Goal: Transaction & Acquisition: Book appointment/travel/reservation

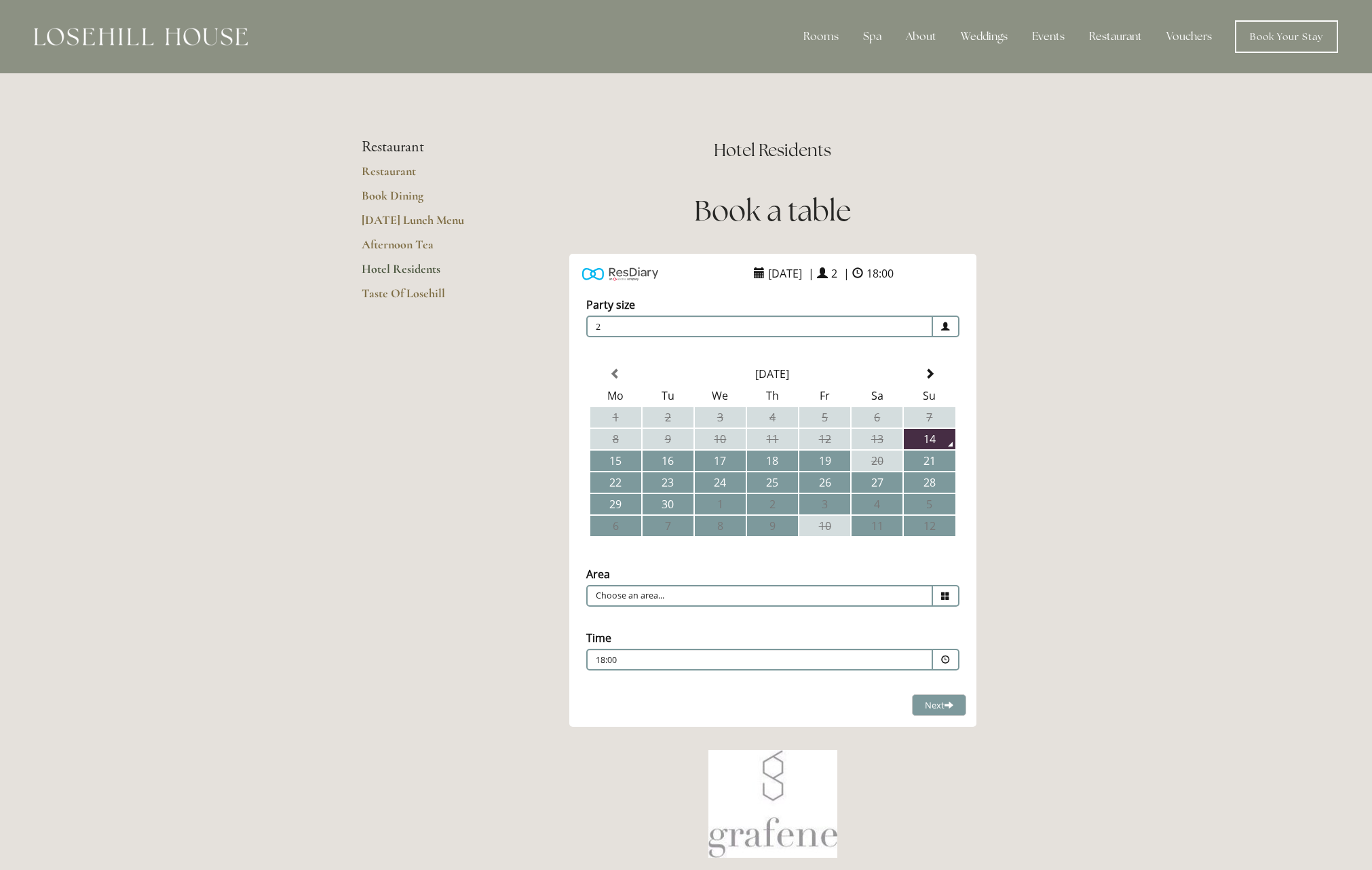
click at [414, 268] on link "Hotel Residents" at bounding box center [426, 273] width 129 height 24
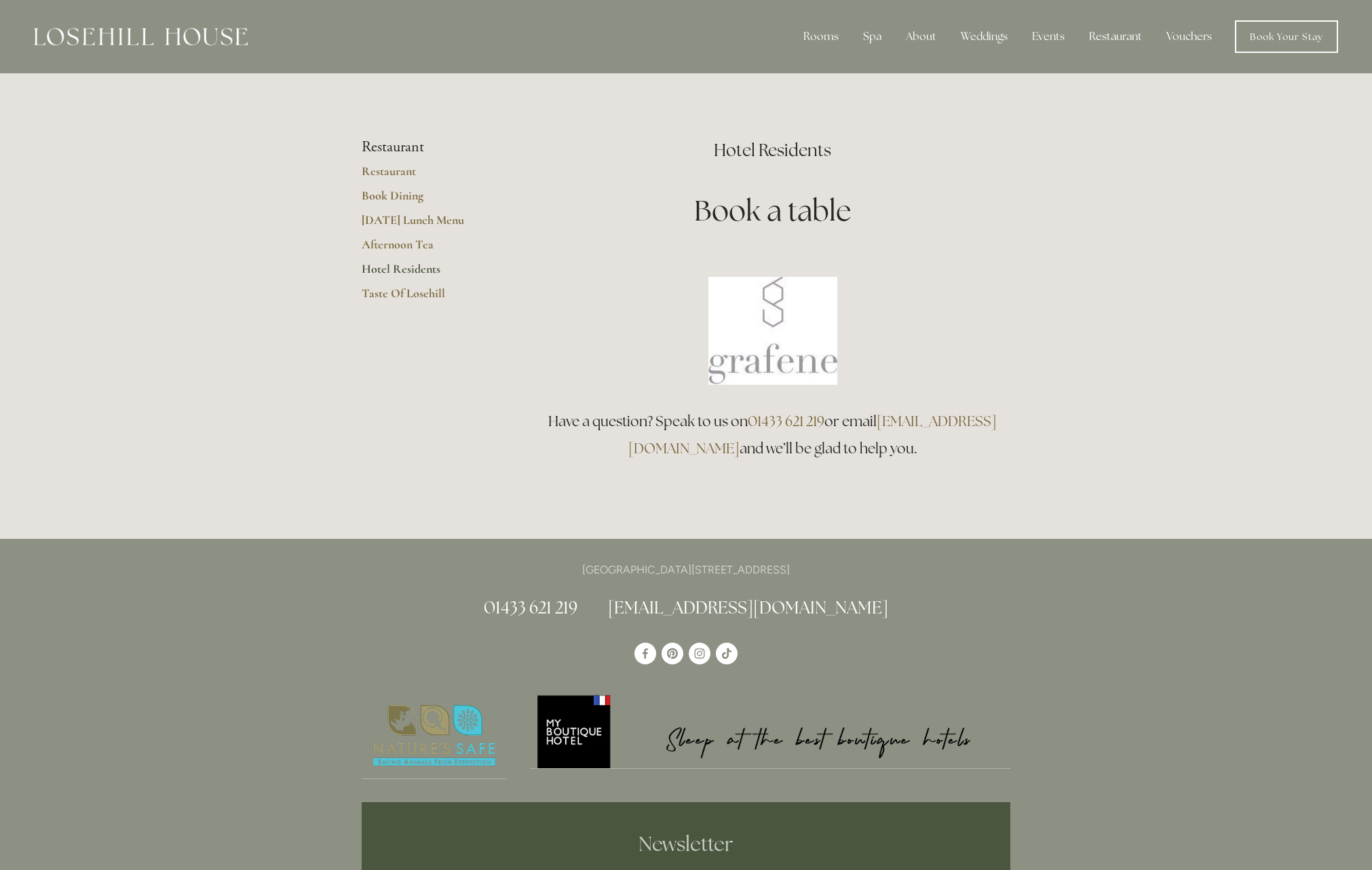
click at [795, 354] on img at bounding box center [773, 330] width 129 height 108
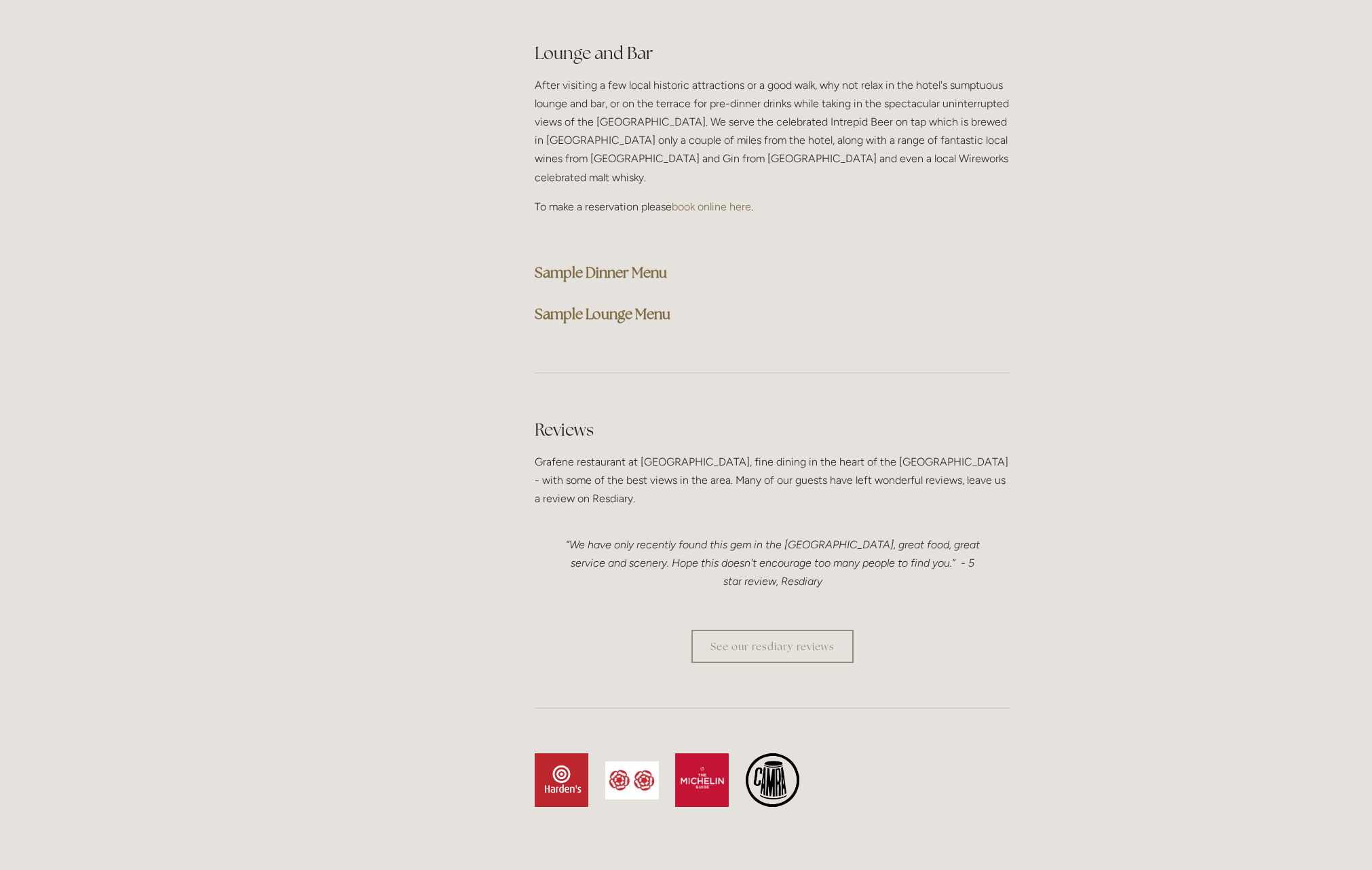
scroll to position [3429, 0]
click at [625, 262] on strong "Sample Dinner Menu" at bounding box center [600, 272] width 132 height 18
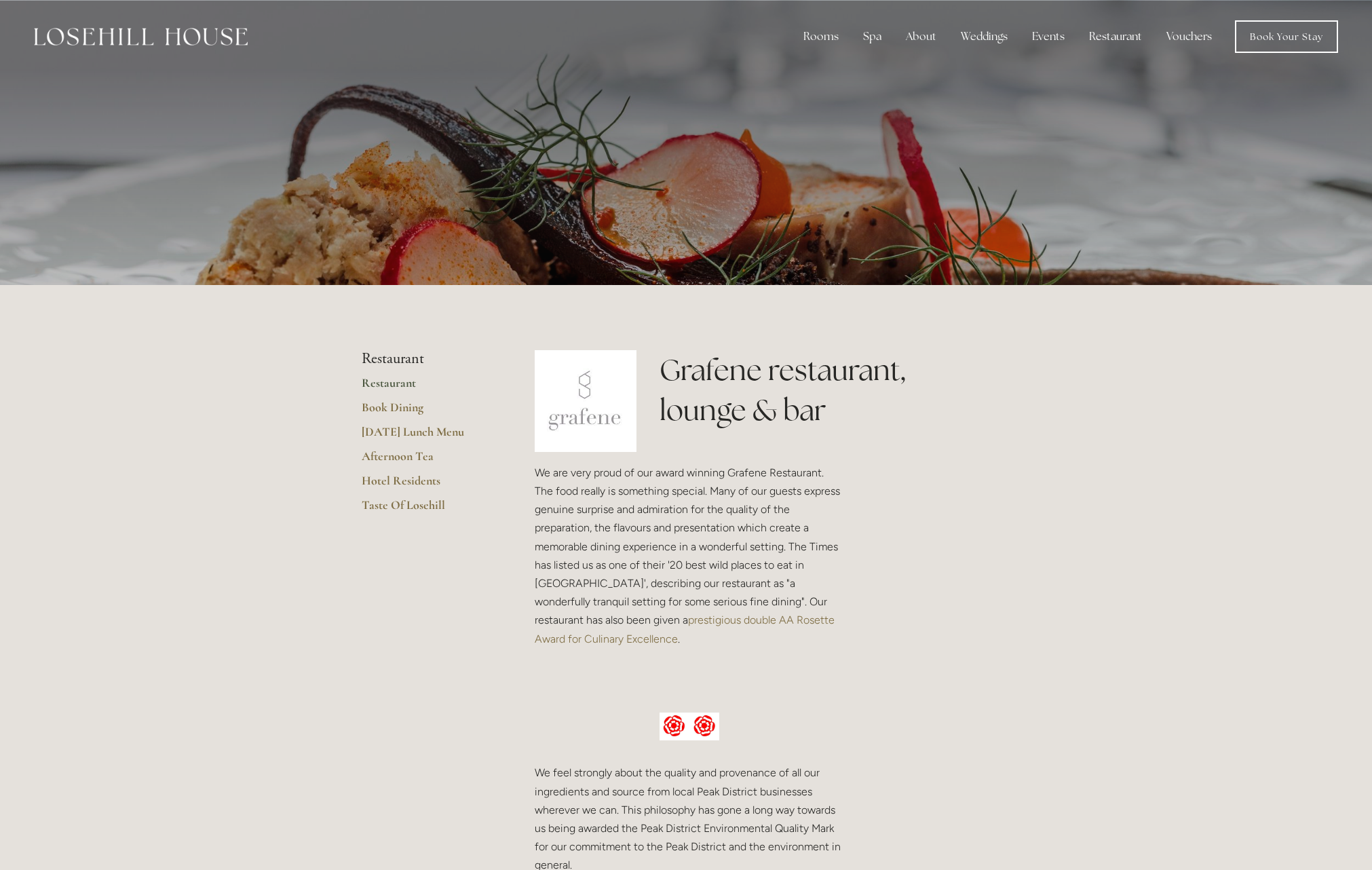
scroll to position [0, 0]
click at [388, 407] on link "Book Dining" at bounding box center [426, 412] width 129 height 24
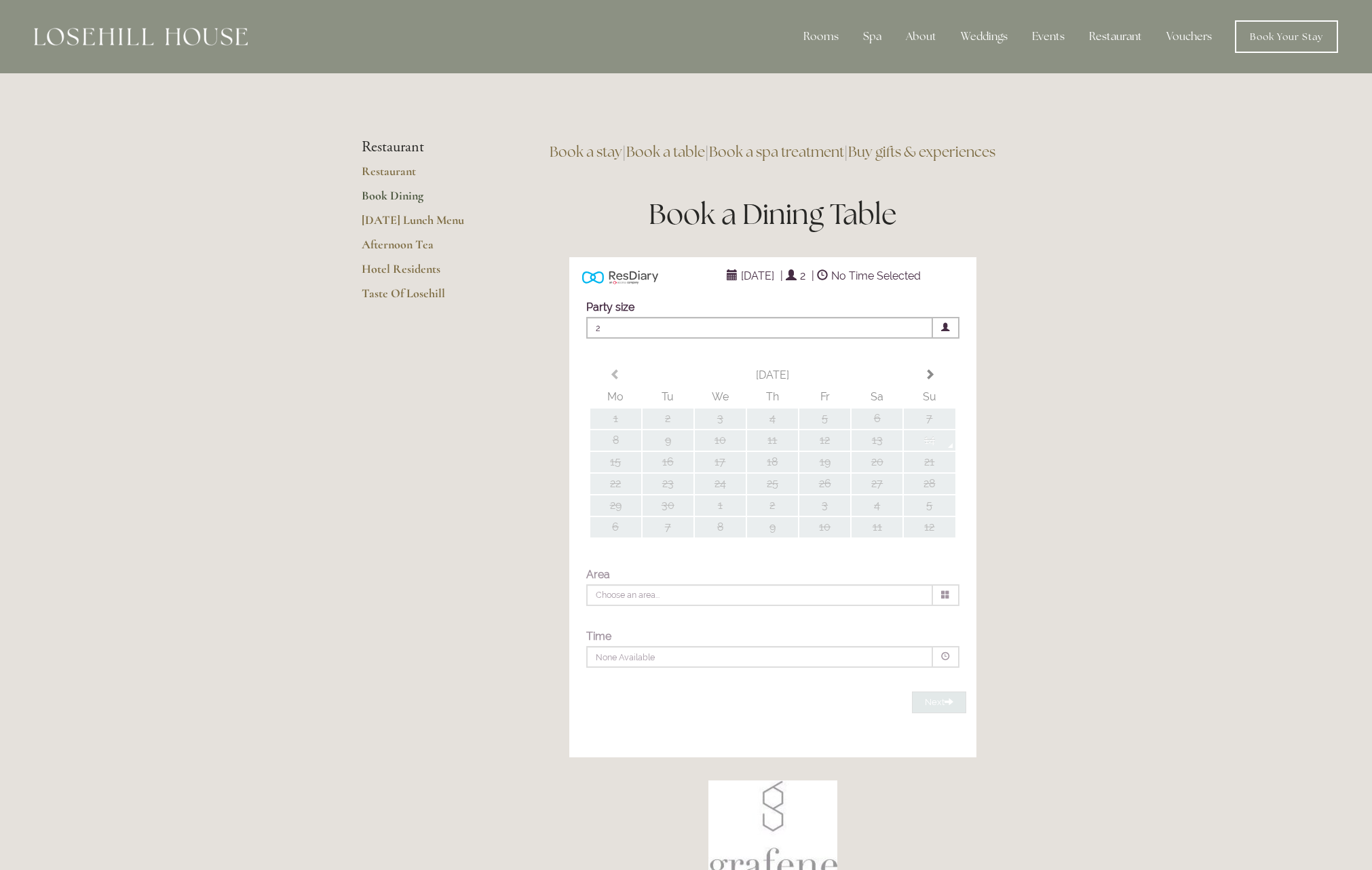
type input "Any Area"
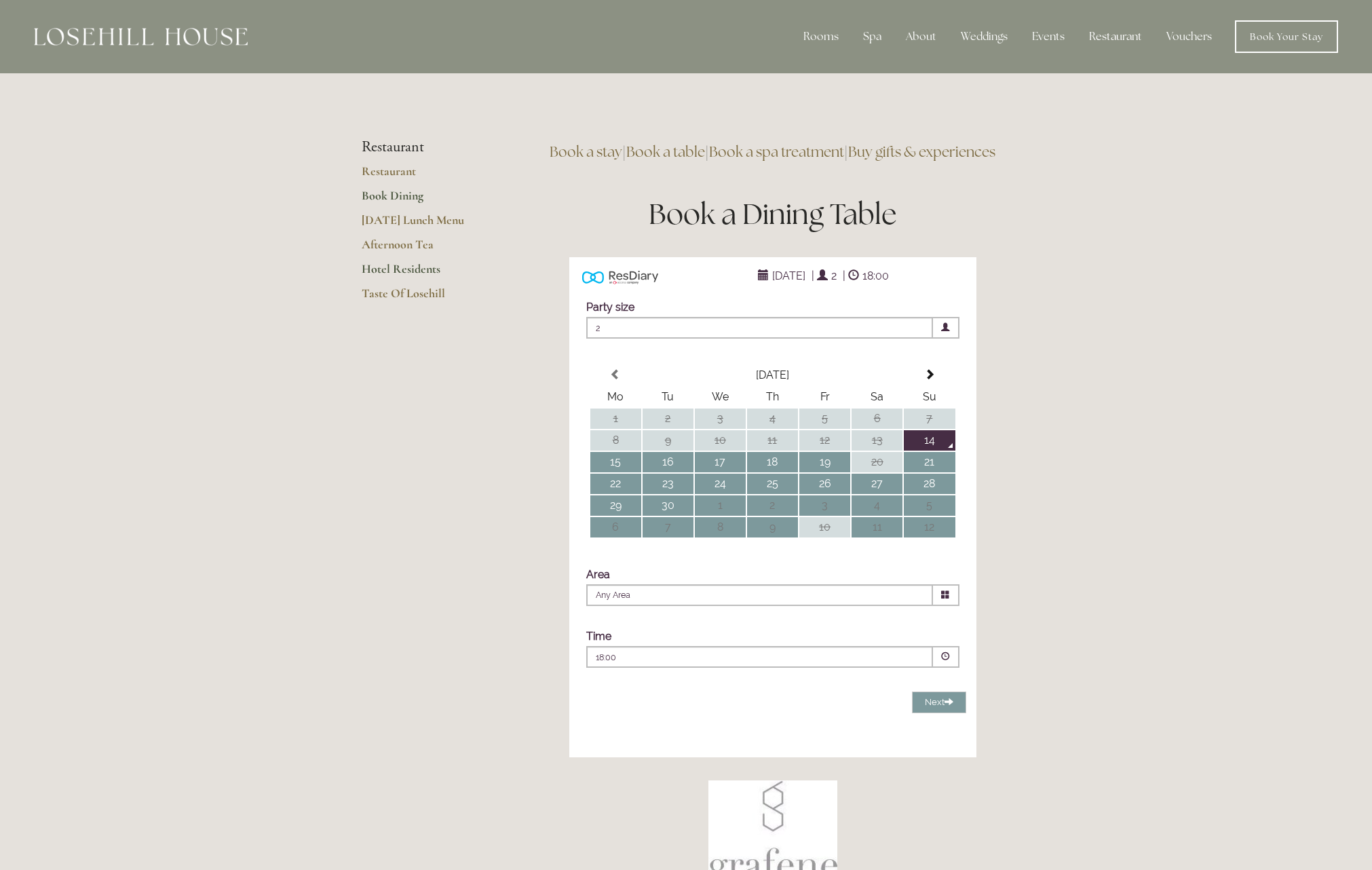
click at [393, 270] on link "Hotel Residents" at bounding box center [426, 273] width 129 height 24
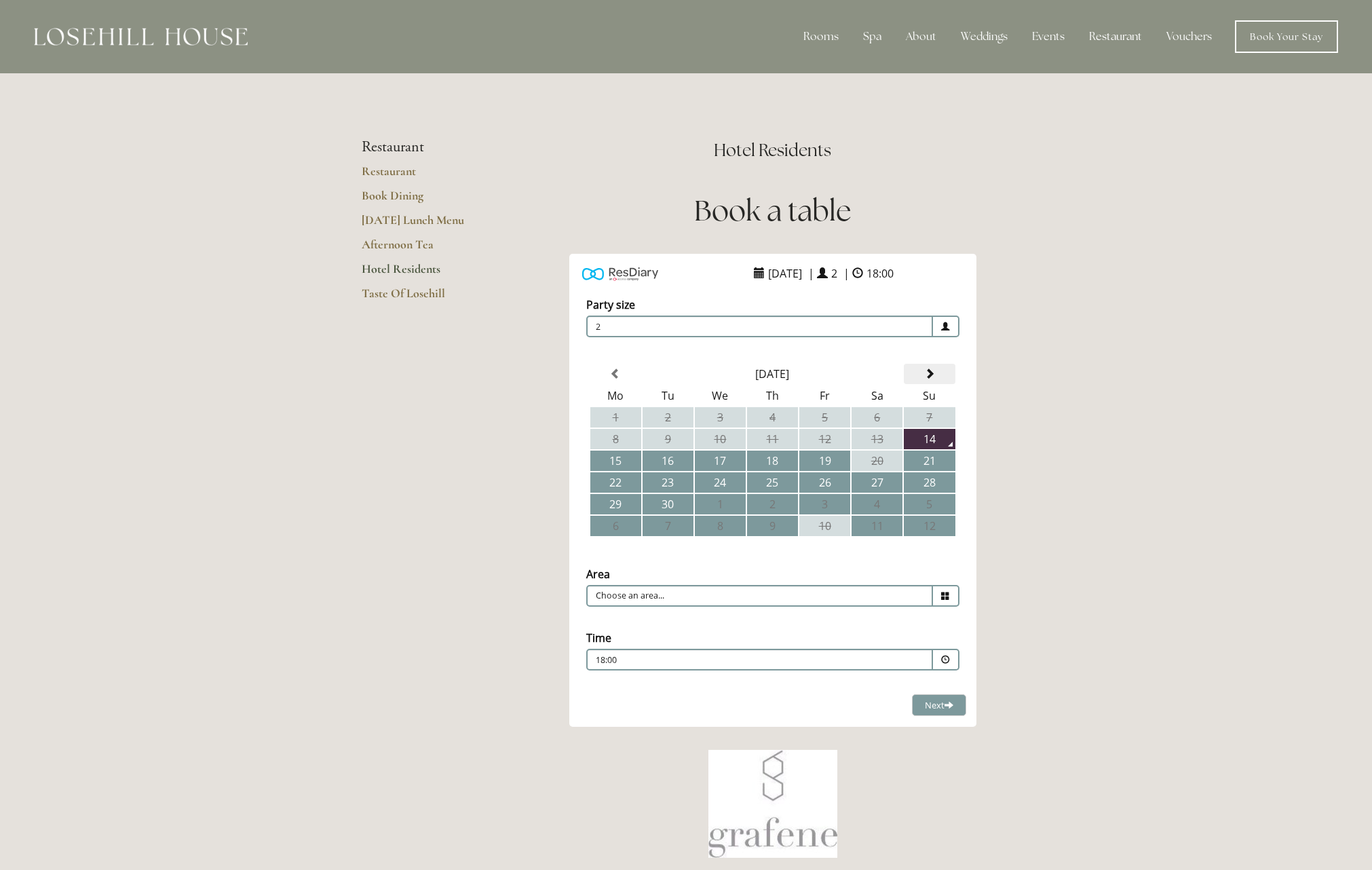
click at [929, 375] on span at bounding box center [930, 373] width 11 height 11
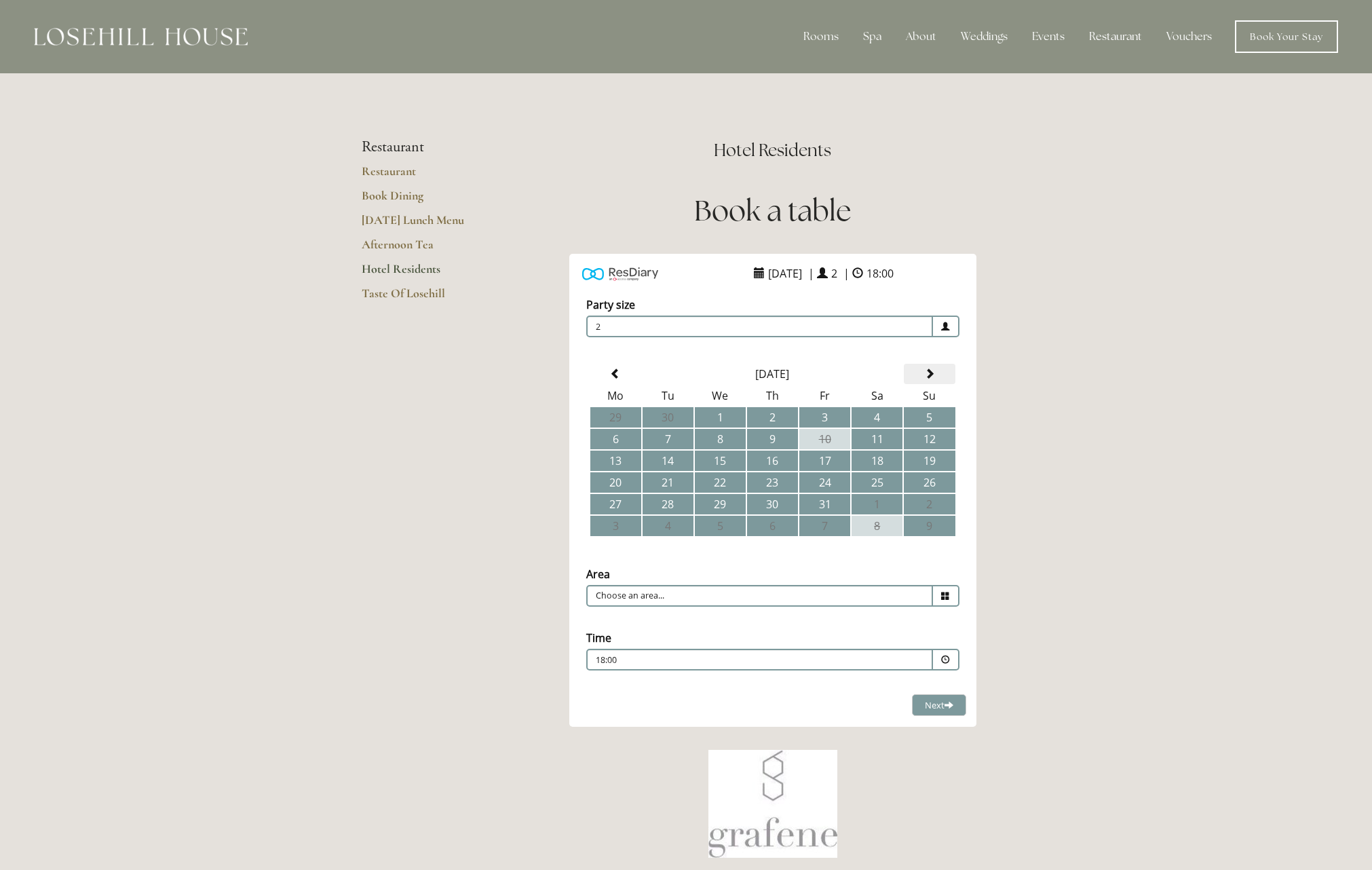
click at [929, 375] on span at bounding box center [930, 373] width 11 height 11
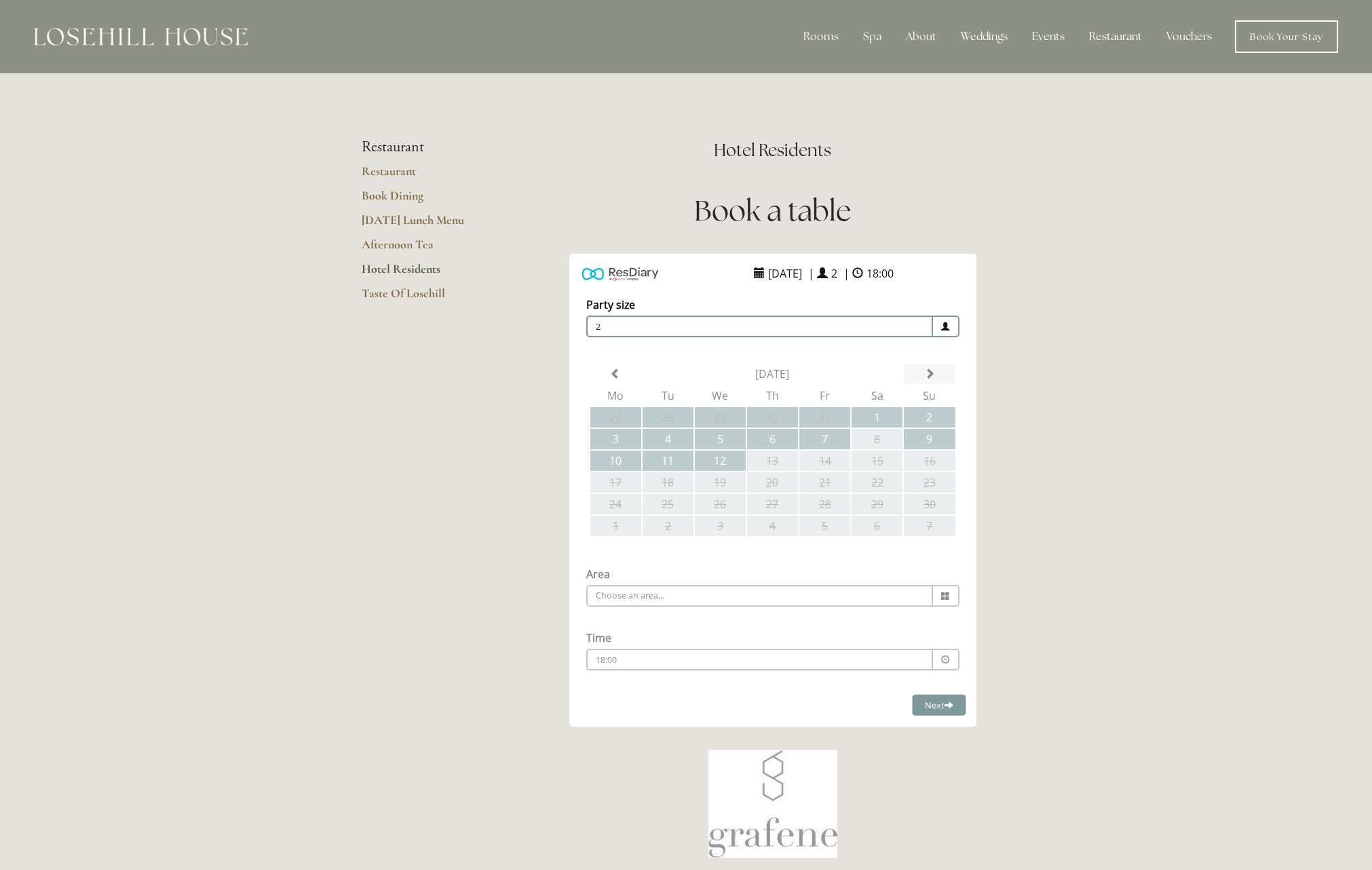
click at [929, 375] on span at bounding box center [930, 373] width 11 height 11
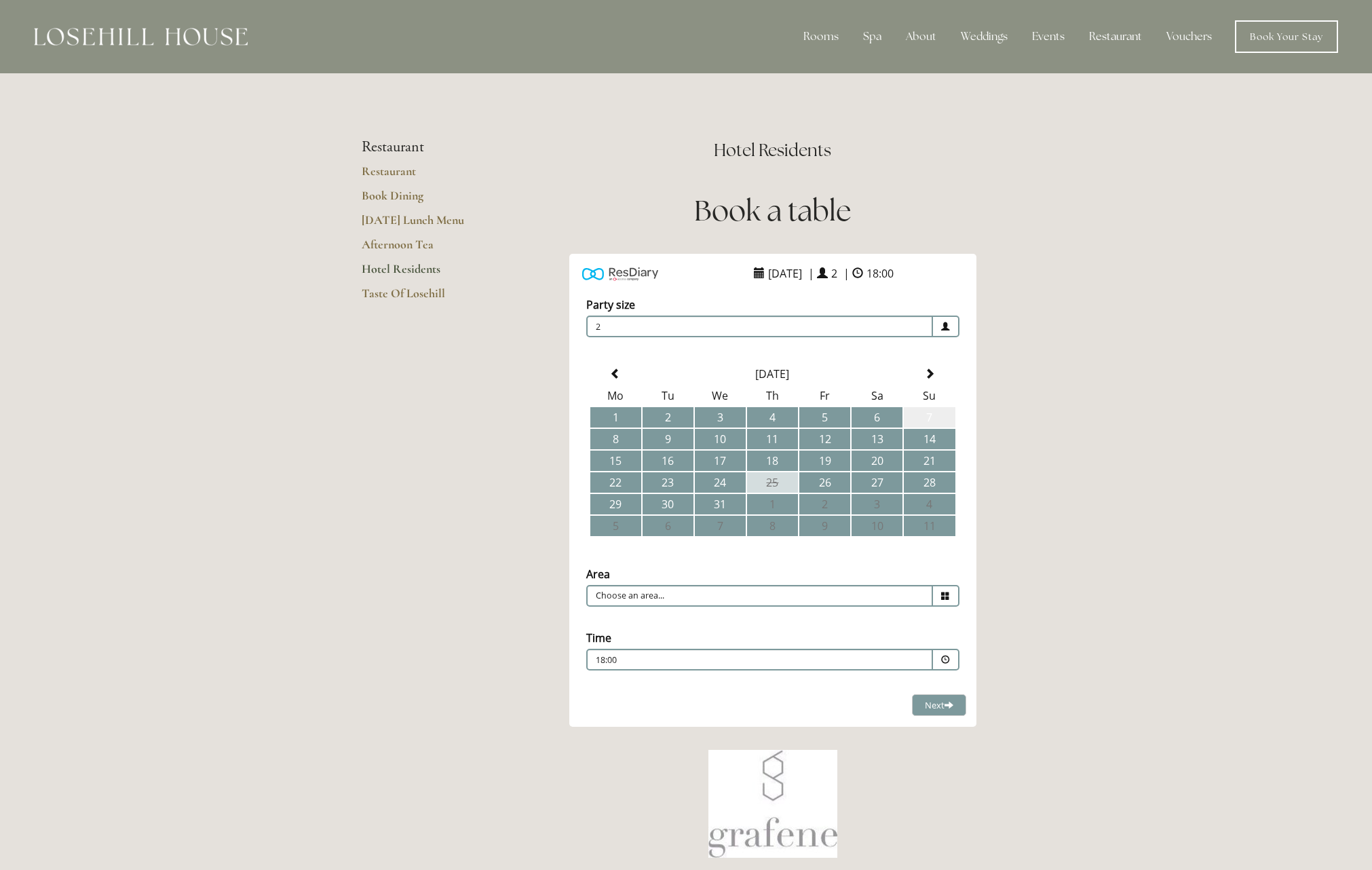
click at [937, 420] on td "7" at bounding box center [929, 417] width 51 height 20
click at [947, 598] on icon at bounding box center [946, 596] width 8 height 8
click at [899, 560] on div "Area Choose an area... Restaurant Time Please pick a time 18:00 Combined Shape …" at bounding box center [773, 560] width 407 height 0
click at [902, 594] on input "Choose an area..." at bounding box center [760, 596] width 347 height 22
click at [879, 612] on li "Restaurant" at bounding box center [767, 617] width 361 height 19
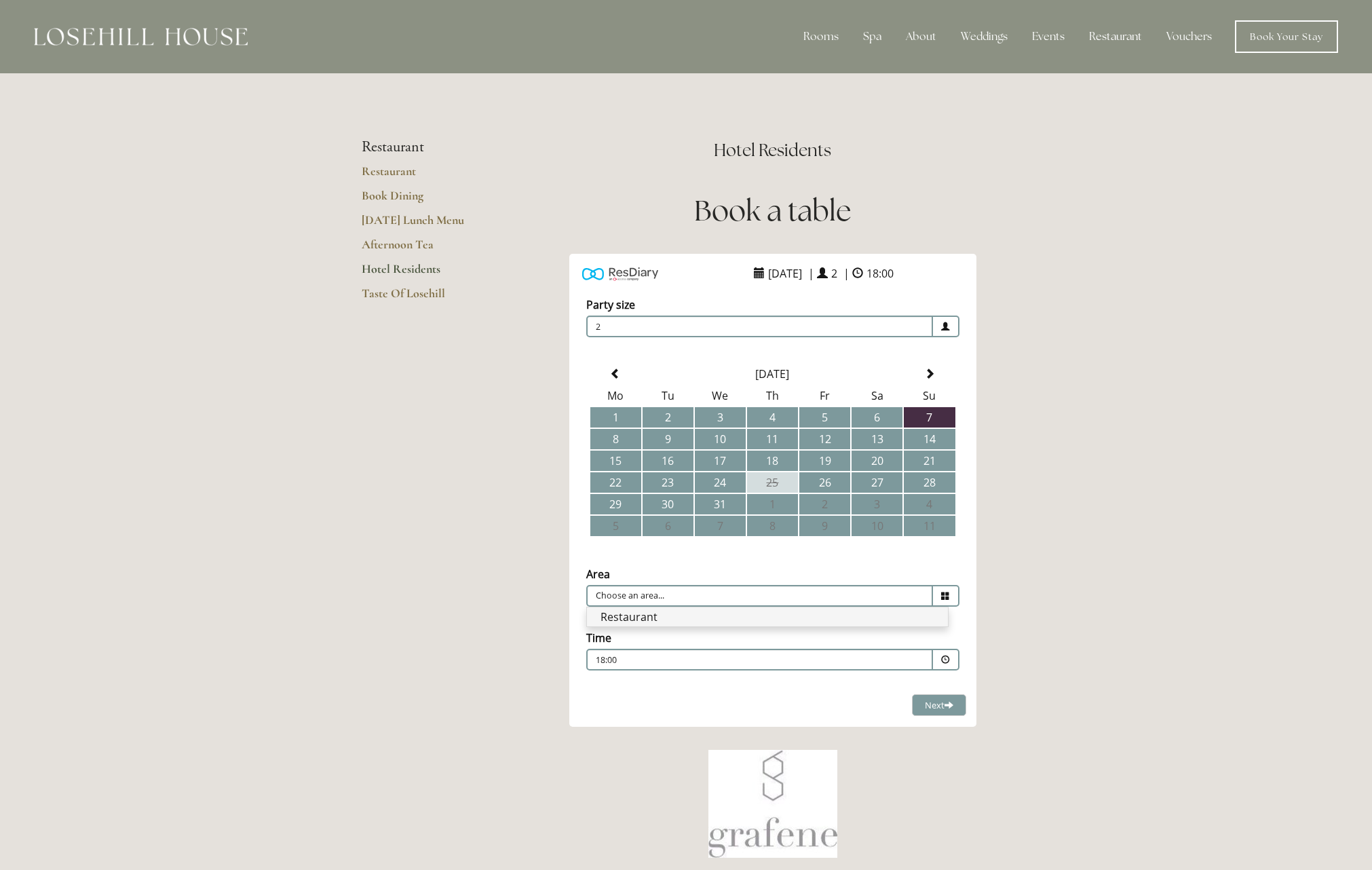
type input "Restaurant"
click at [941, 658] on span at bounding box center [946, 660] width 26 height 22
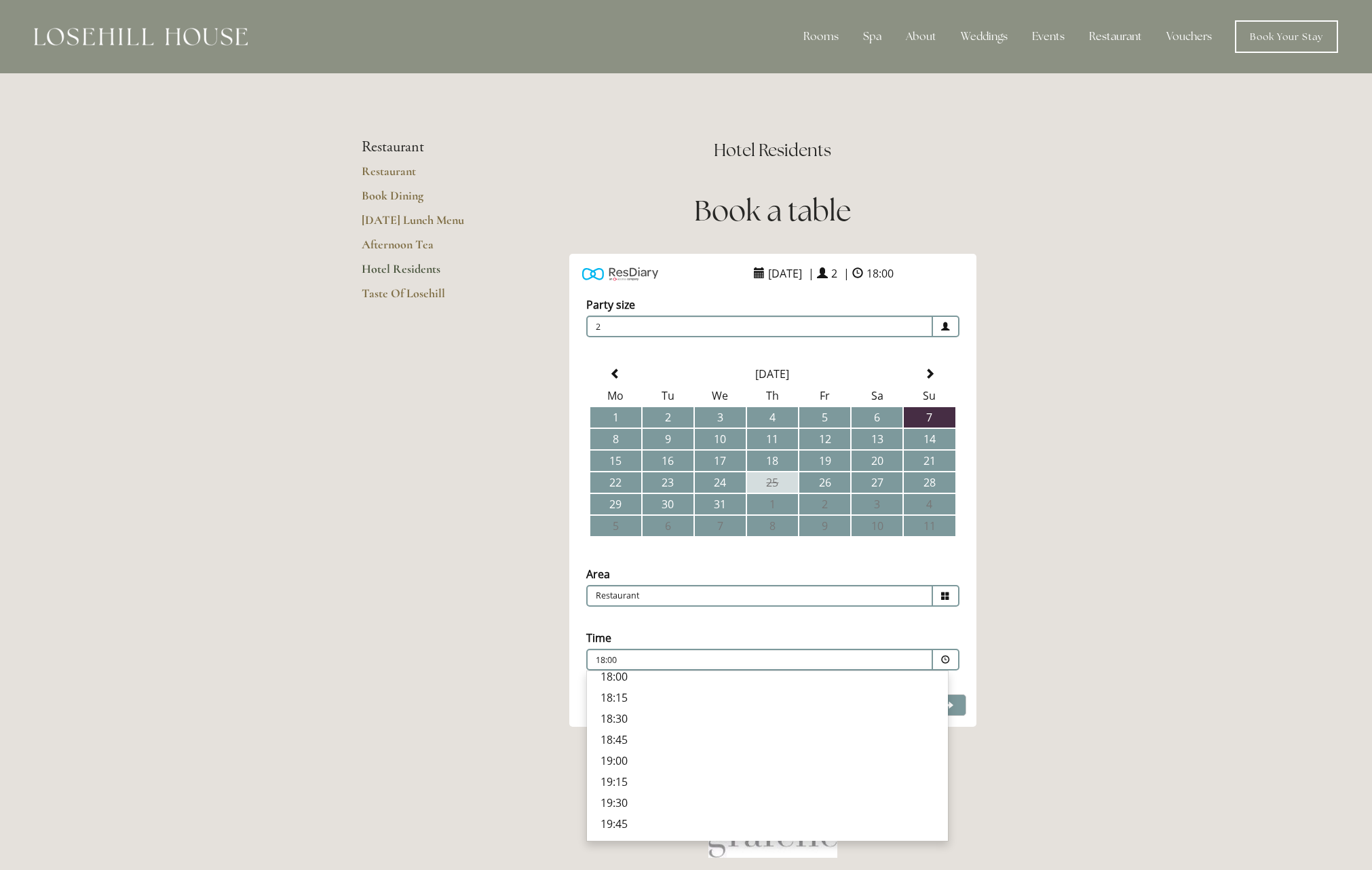
scroll to position [451, 0]
click at [615, 788] on p "19:15" at bounding box center [767, 788] width 334 height 15
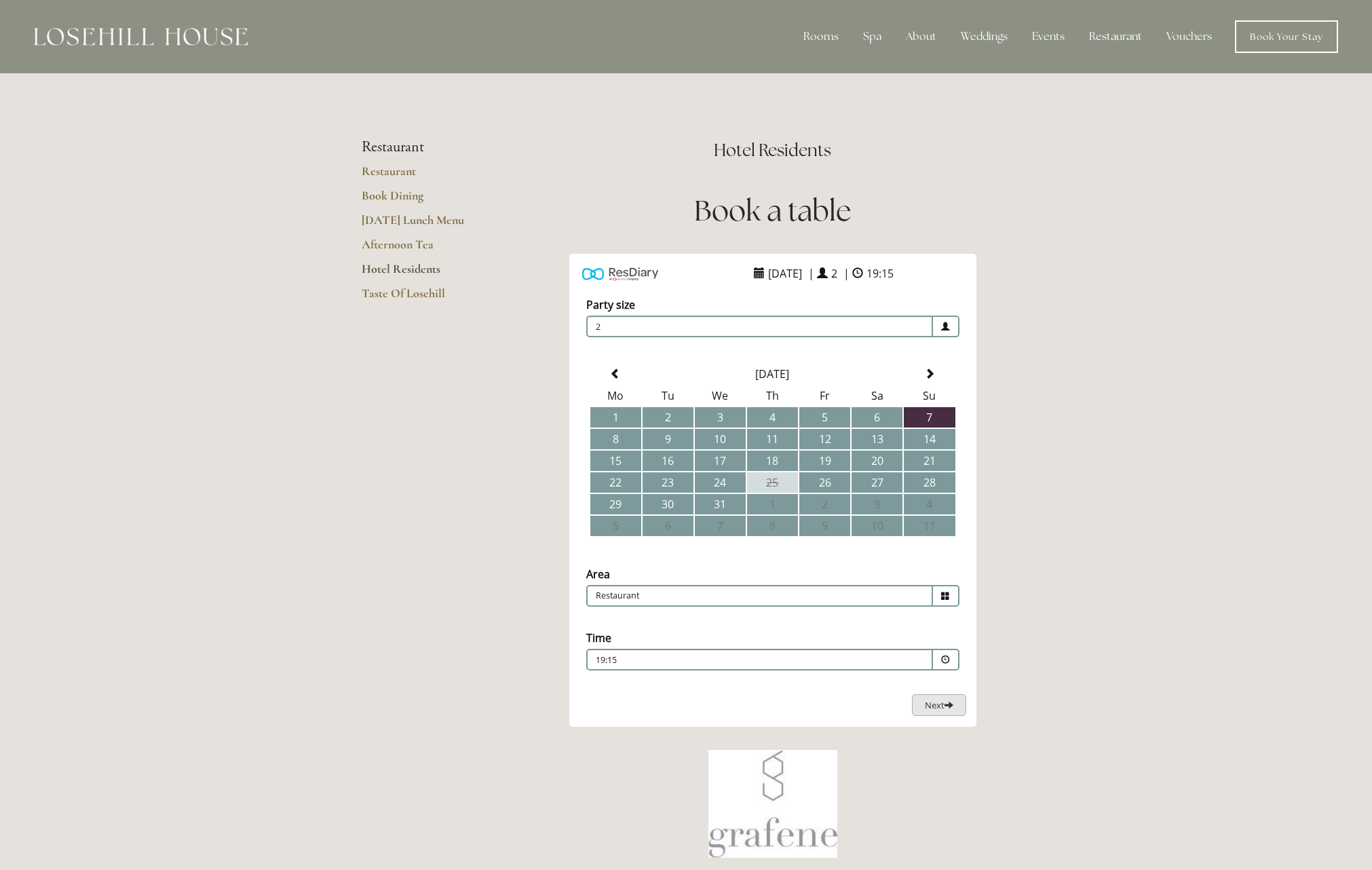
click at [935, 706] on span "Next" at bounding box center [939, 705] width 29 height 13
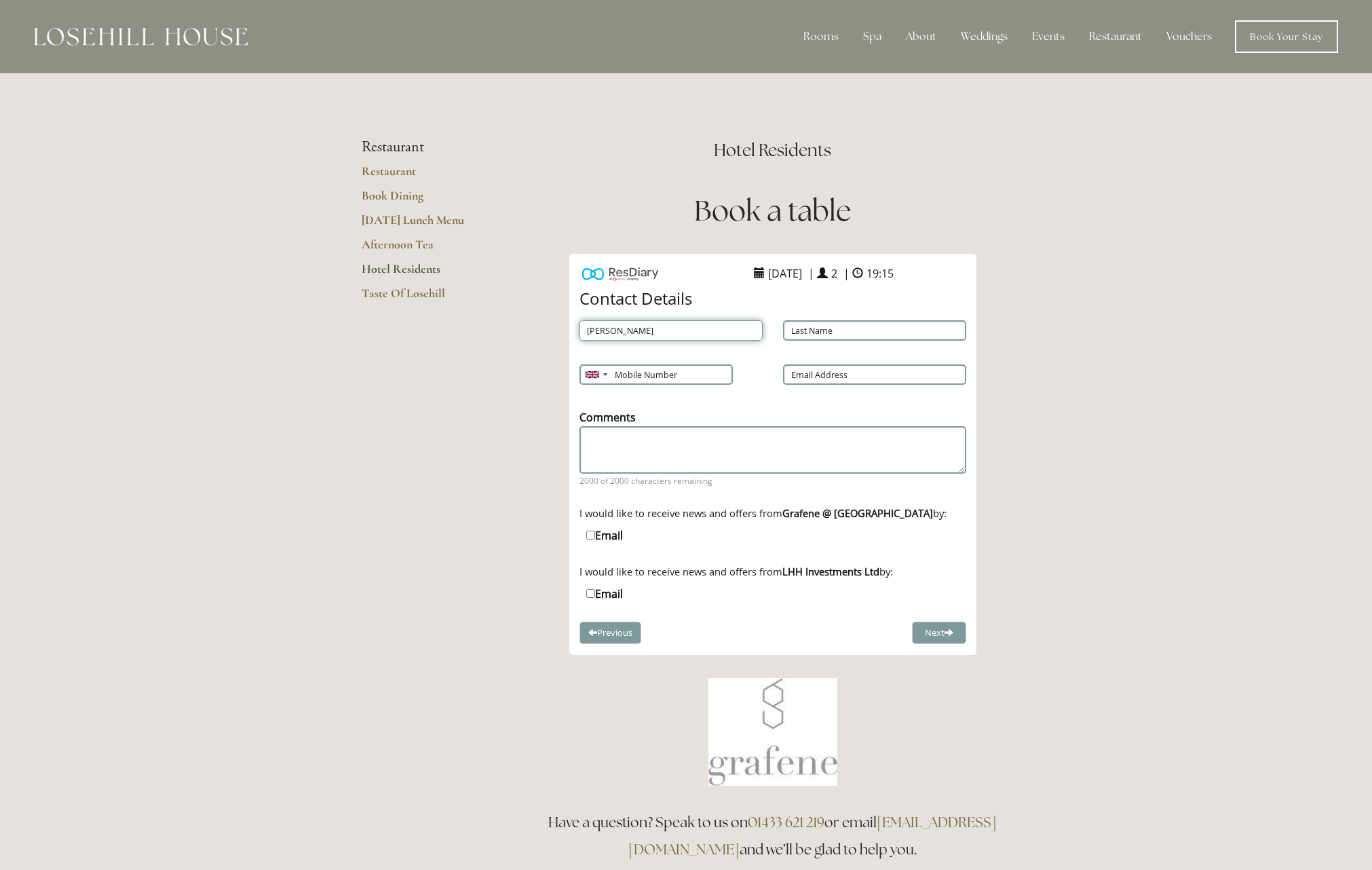
type input "[PERSON_NAME]"
type input "07973491995"
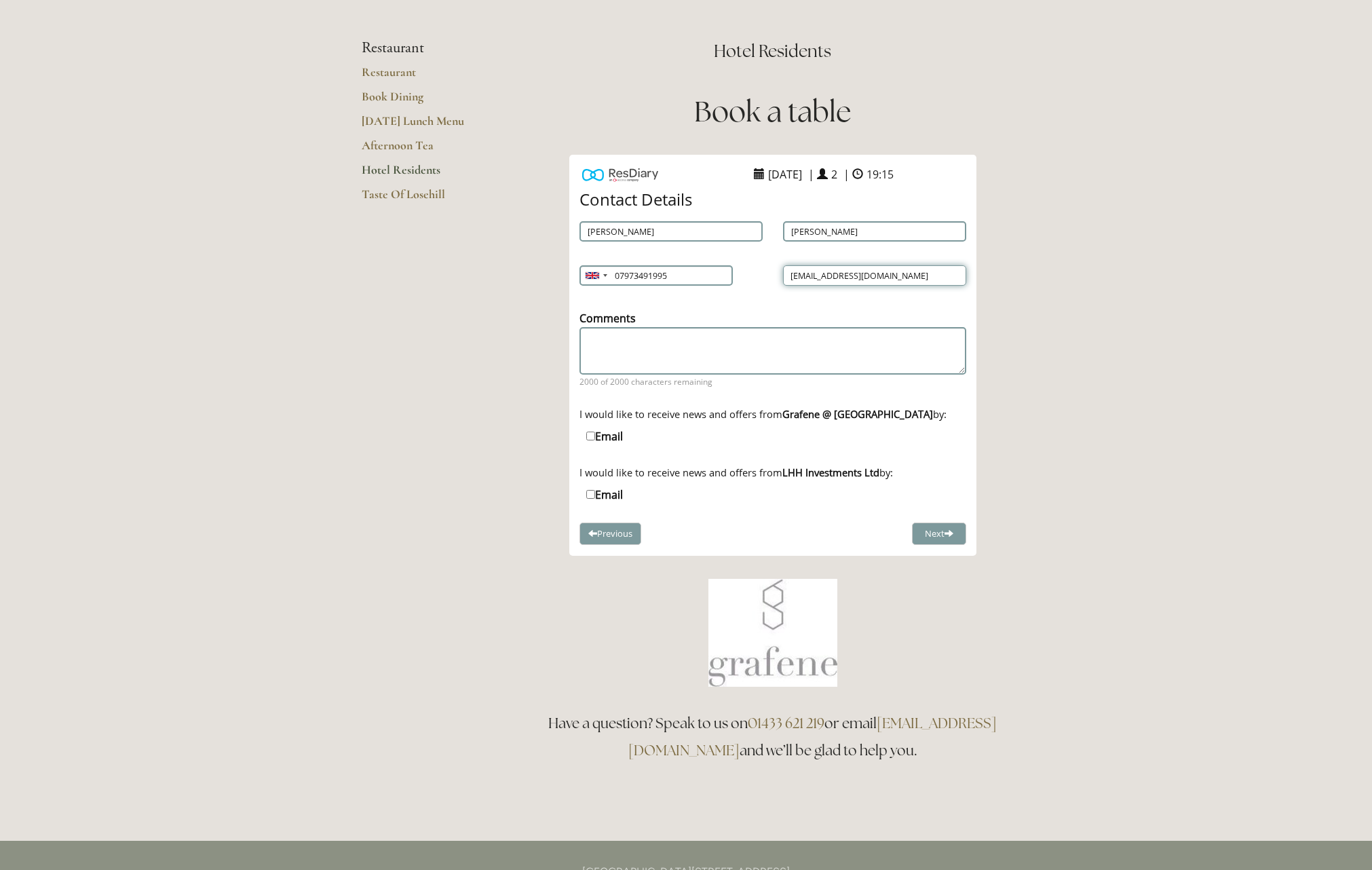
scroll to position [105, 0]
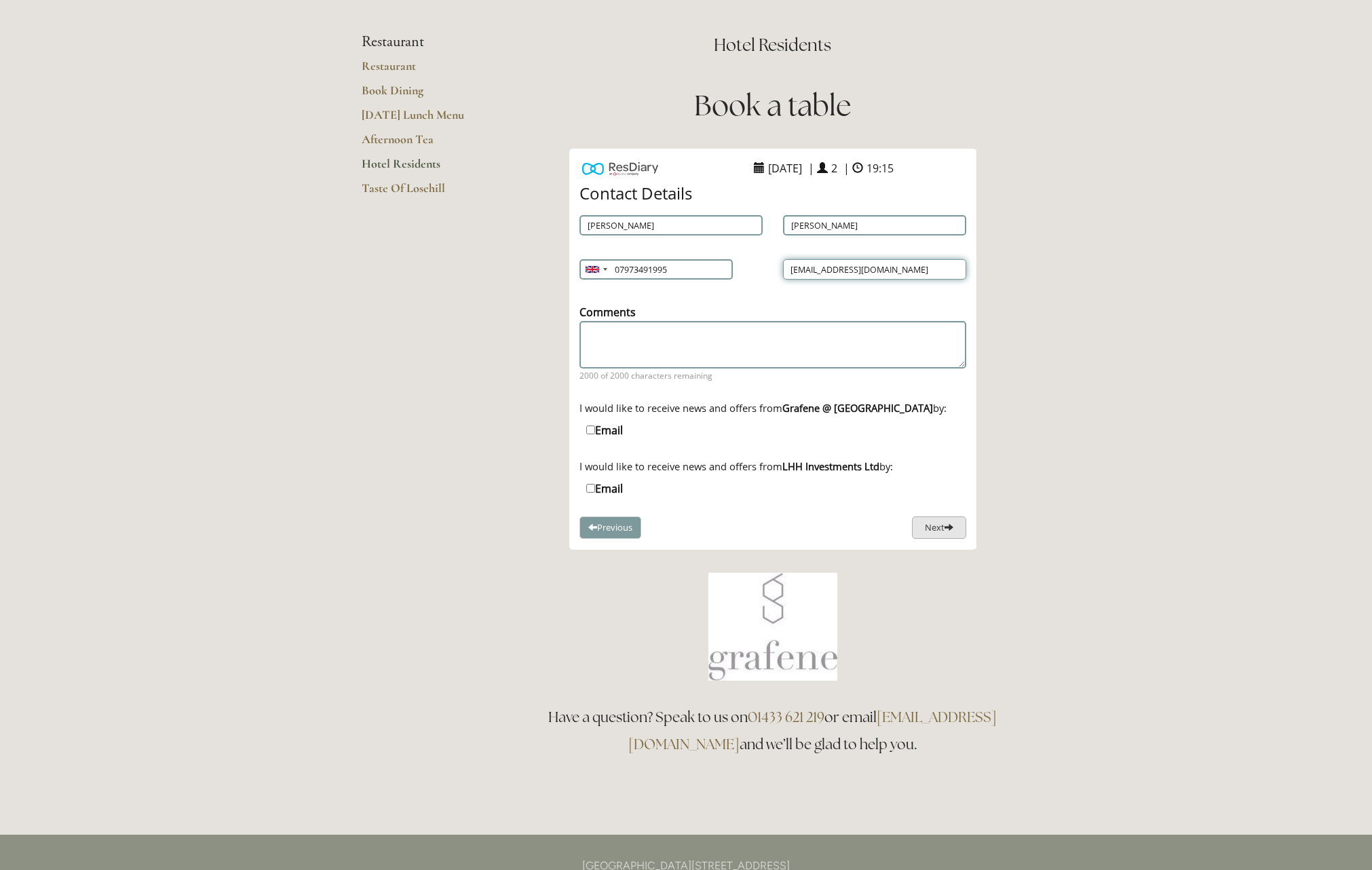
type input "[EMAIL_ADDRESS][DOMAIN_NAME]"
click at [931, 525] on button "Next" at bounding box center [939, 527] width 55 height 23
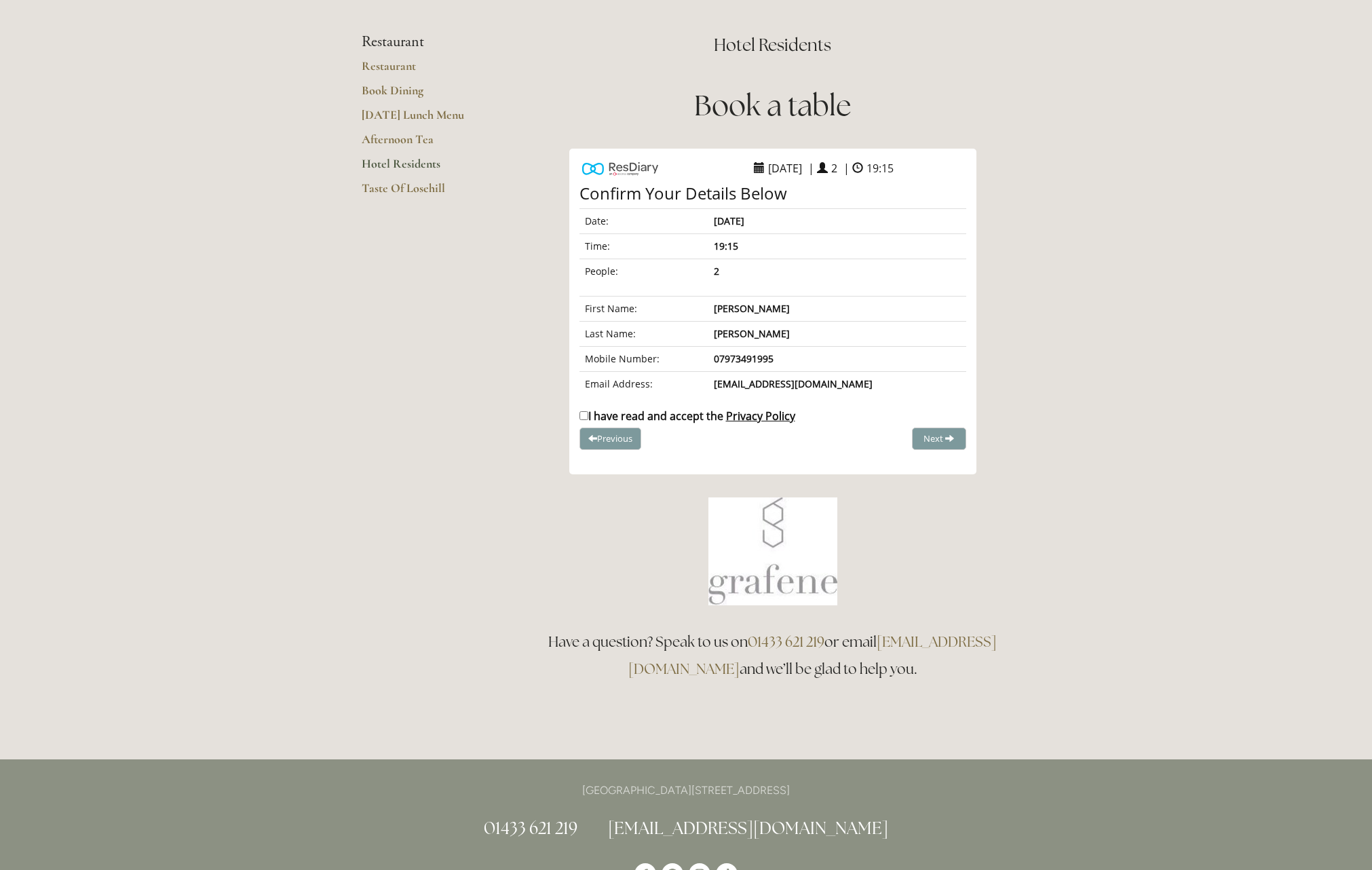
click at [582, 414] on input "I have read and accept the Privacy Policy" at bounding box center [583, 415] width 8 height 8
checkbox input "true"
click at [935, 441] on span "Complete Booking" at bounding box center [909, 438] width 75 height 13
